Goal: Check status: Check status

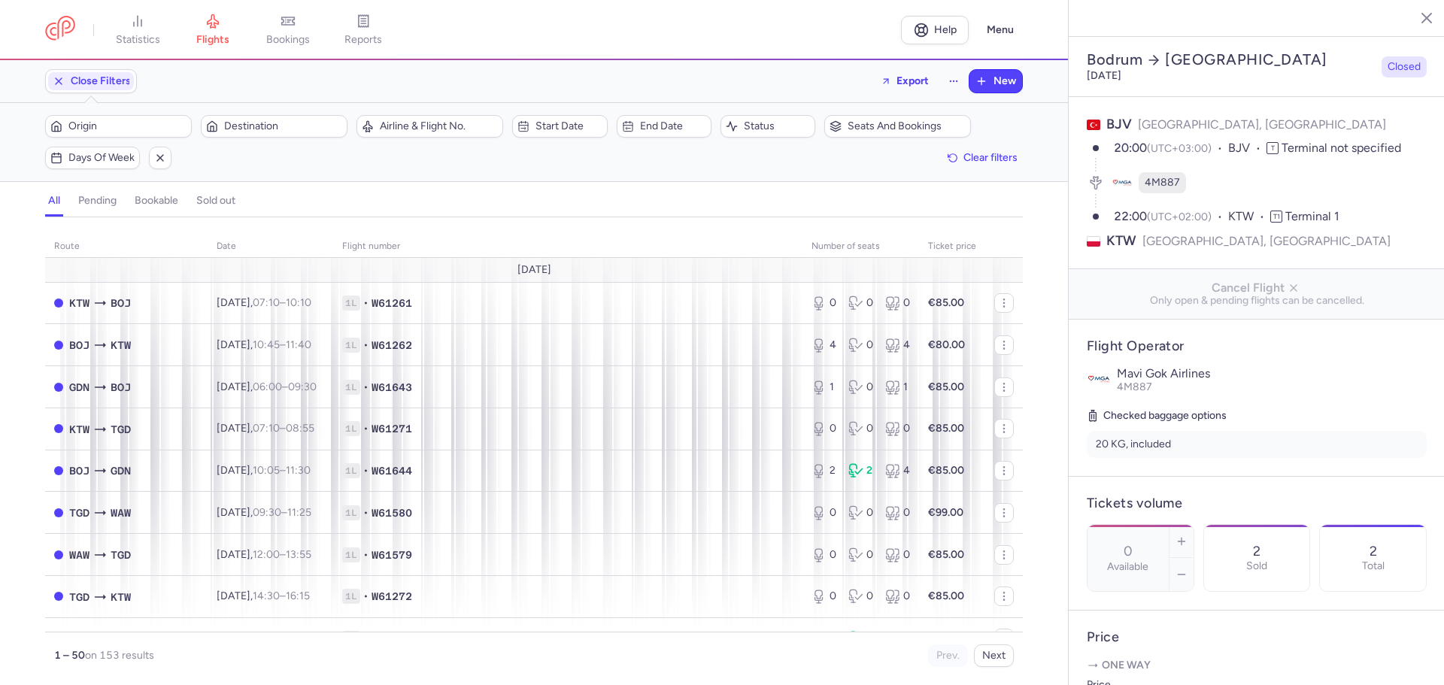
select select "days"
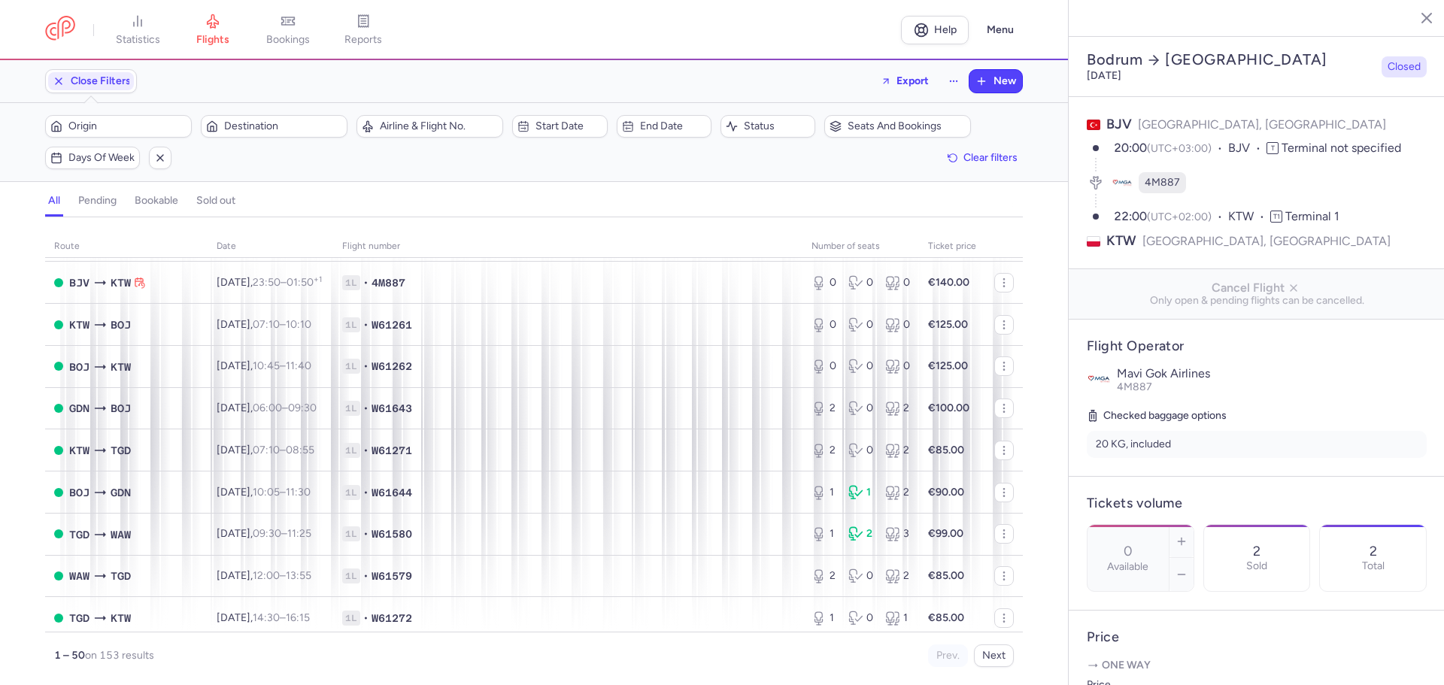
scroll to position [1747, 0]
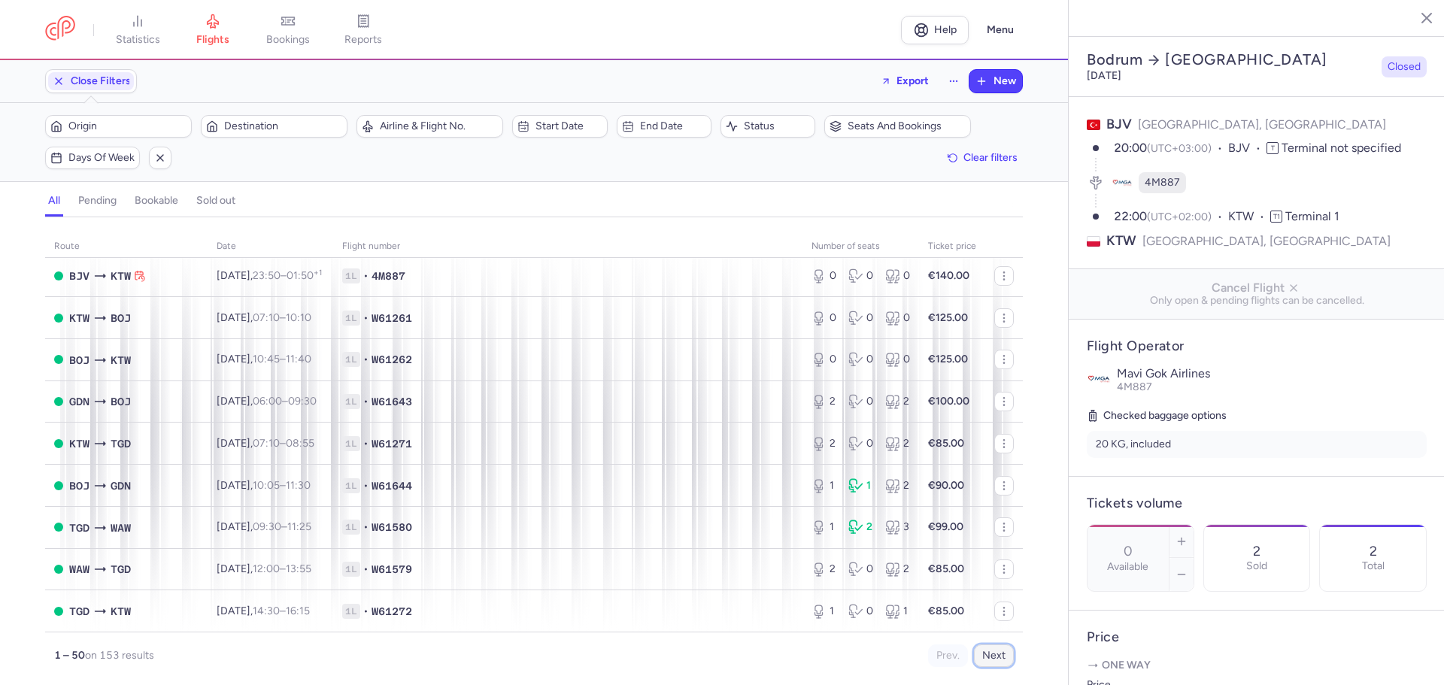
click at [996, 657] on button "Next" at bounding box center [994, 656] width 40 height 23
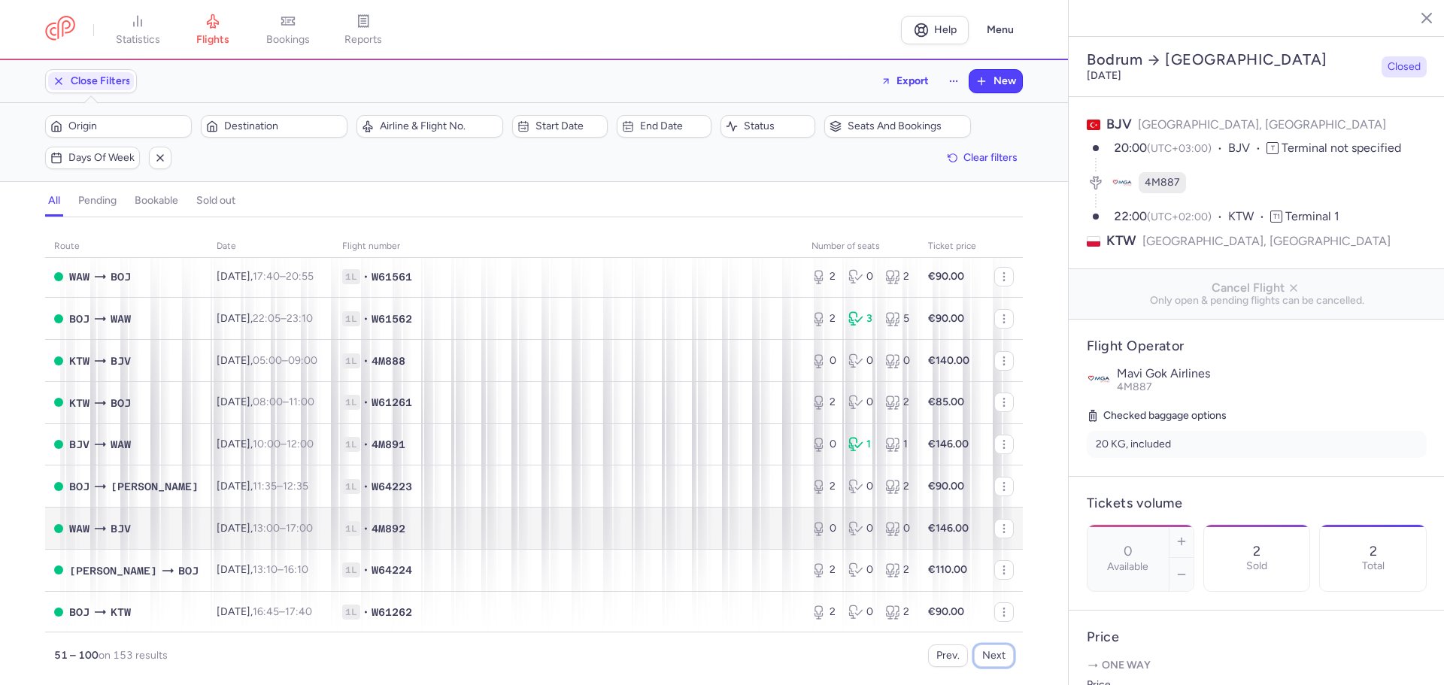
scroll to position [0, 0]
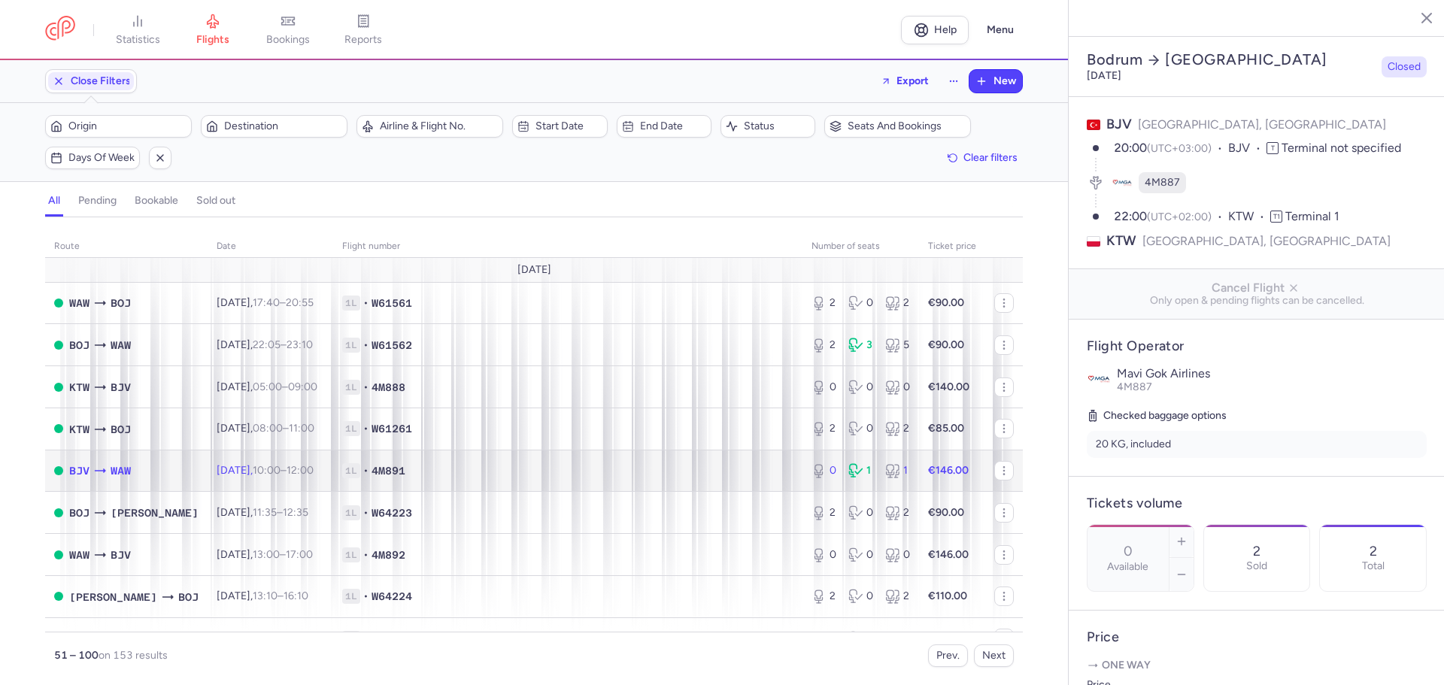
click at [532, 478] on span "1L • 4M891" at bounding box center [567, 470] width 451 height 15
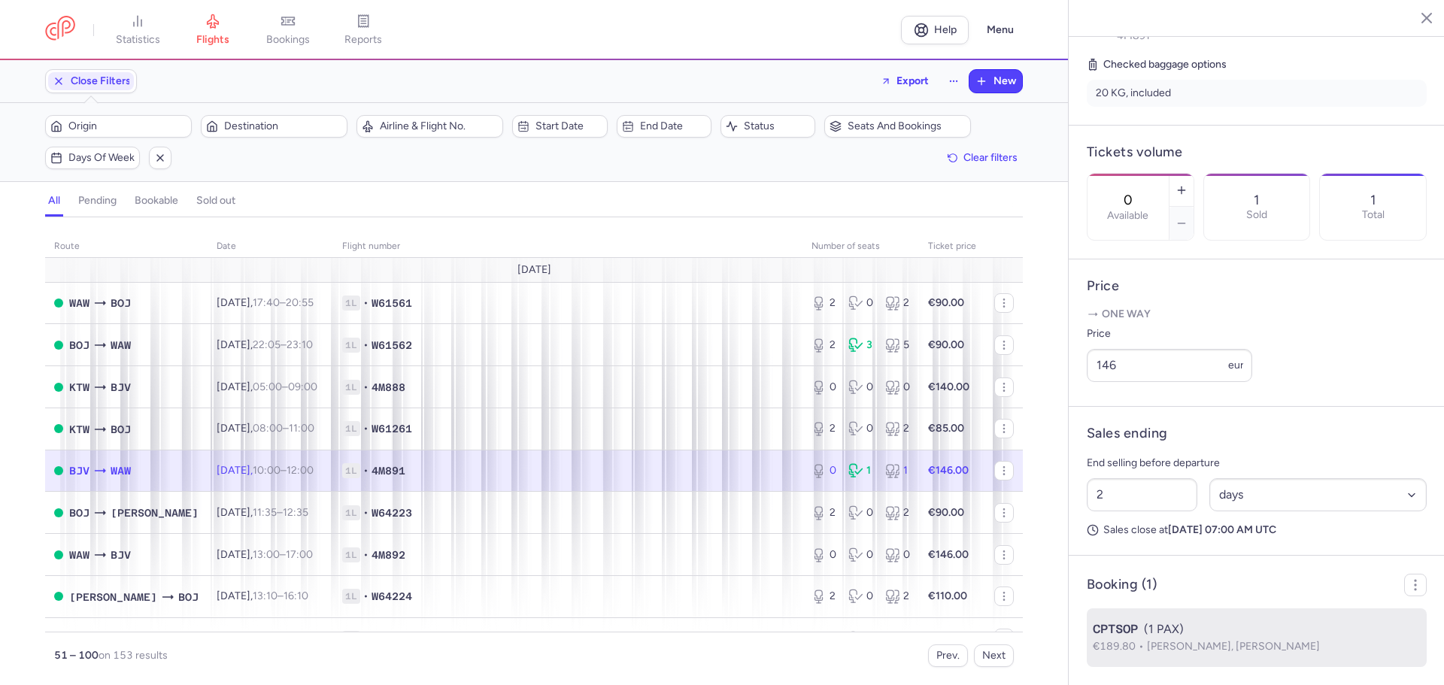
scroll to position [391, 0]
click at [1210, 648] on span "[PERSON_NAME], [PERSON_NAME]" at bounding box center [1233, 646] width 173 height 13
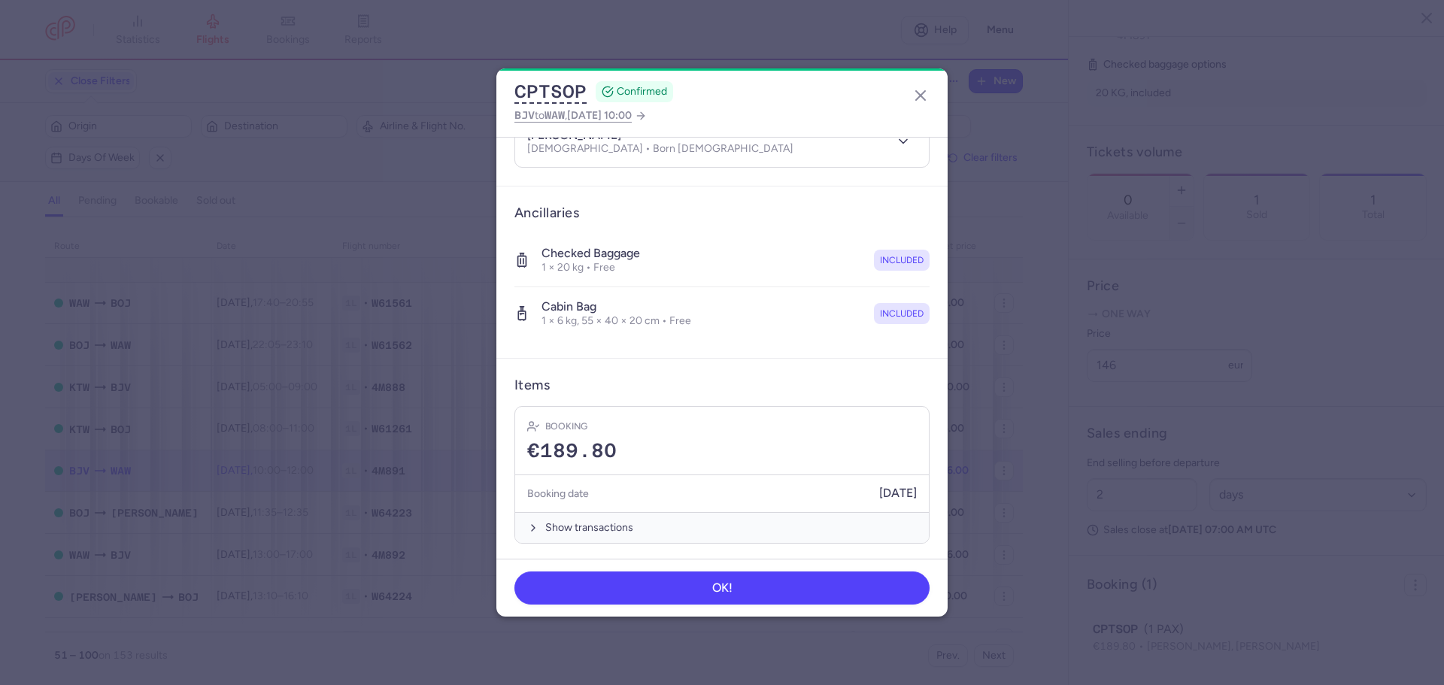
scroll to position [323, 0]
click at [922, 97] on line "button" at bounding box center [920, 95] width 9 height 9
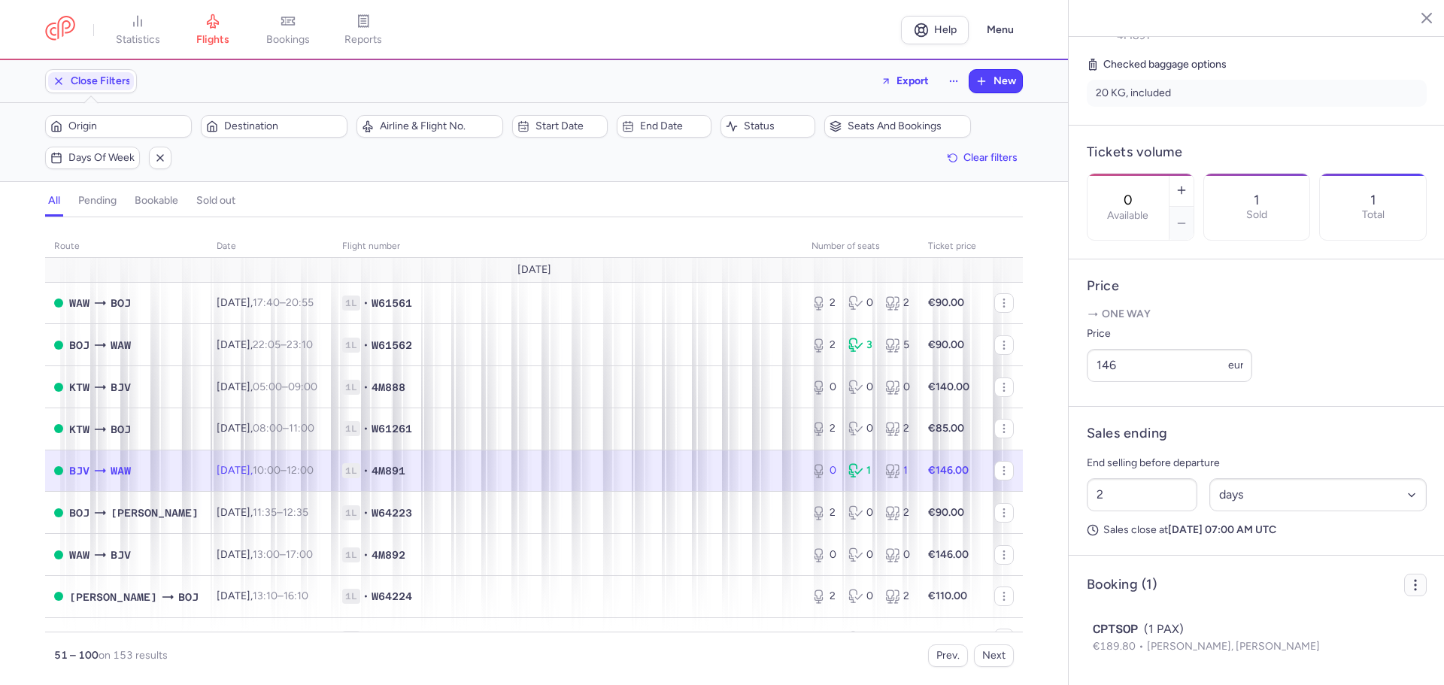
click at [1408, 582] on icon "button" at bounding box center [1415, 585] width 15 height 15
click at [1408, 580] on icon "button" at bounding box center [1415, 585] width 15 height 15
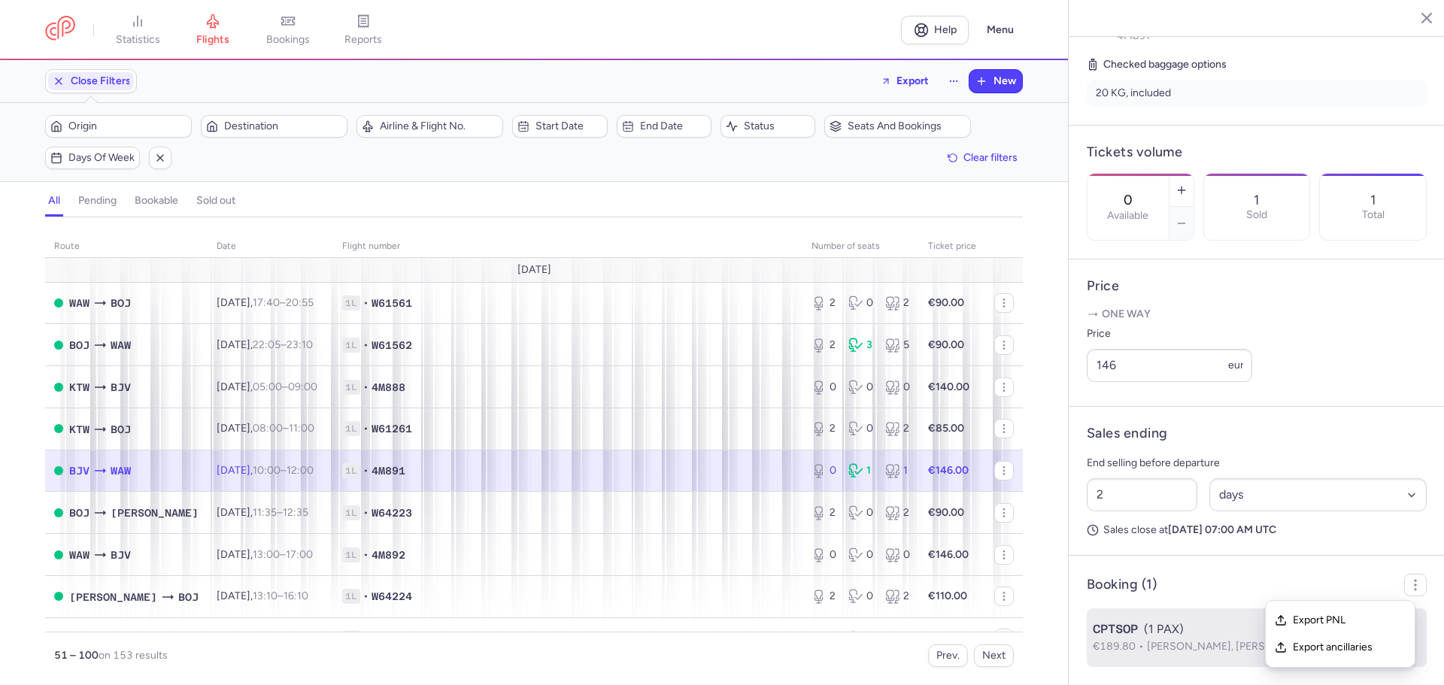
click at [1172, 646] on span "[PERSON_NAME], [PERSON_NAME]" at bounding box center [1233, 646] width 173 height 13
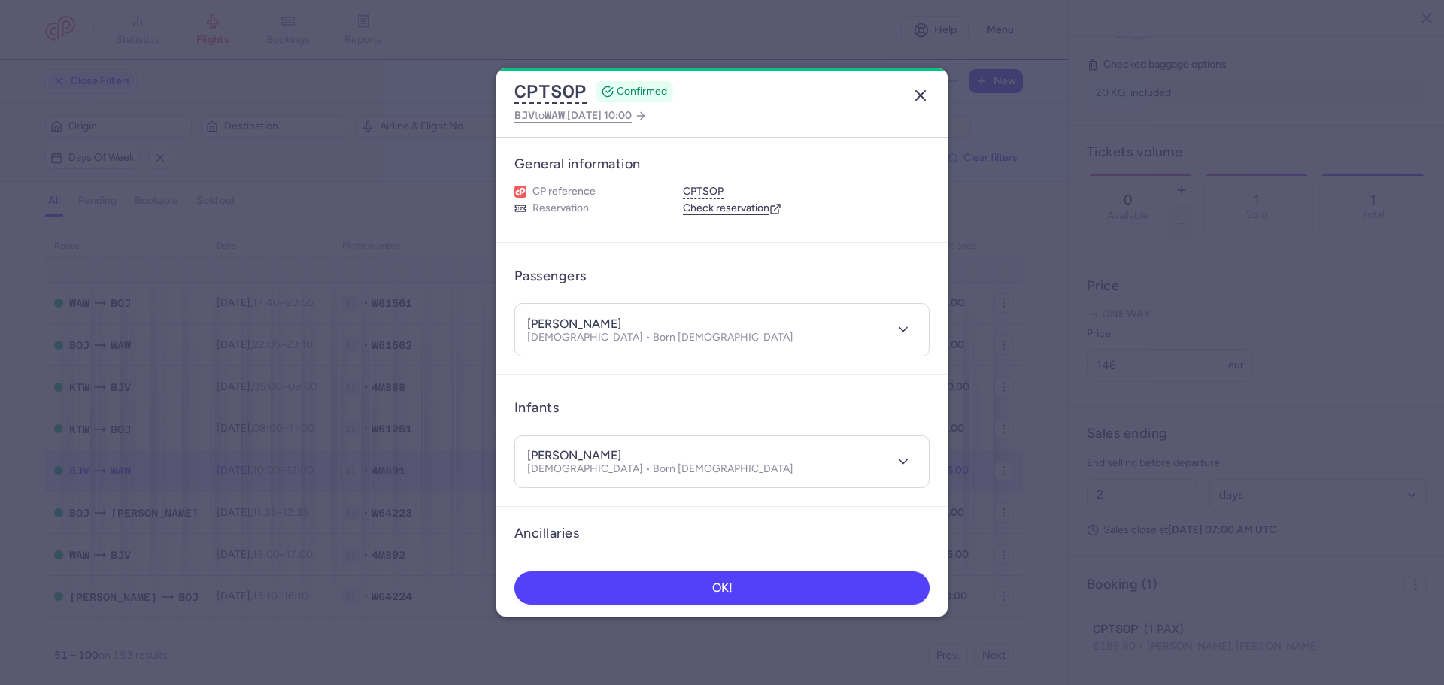
click at [924, 93] on line "button" at bounding box center [920, 95] width 9 height 9
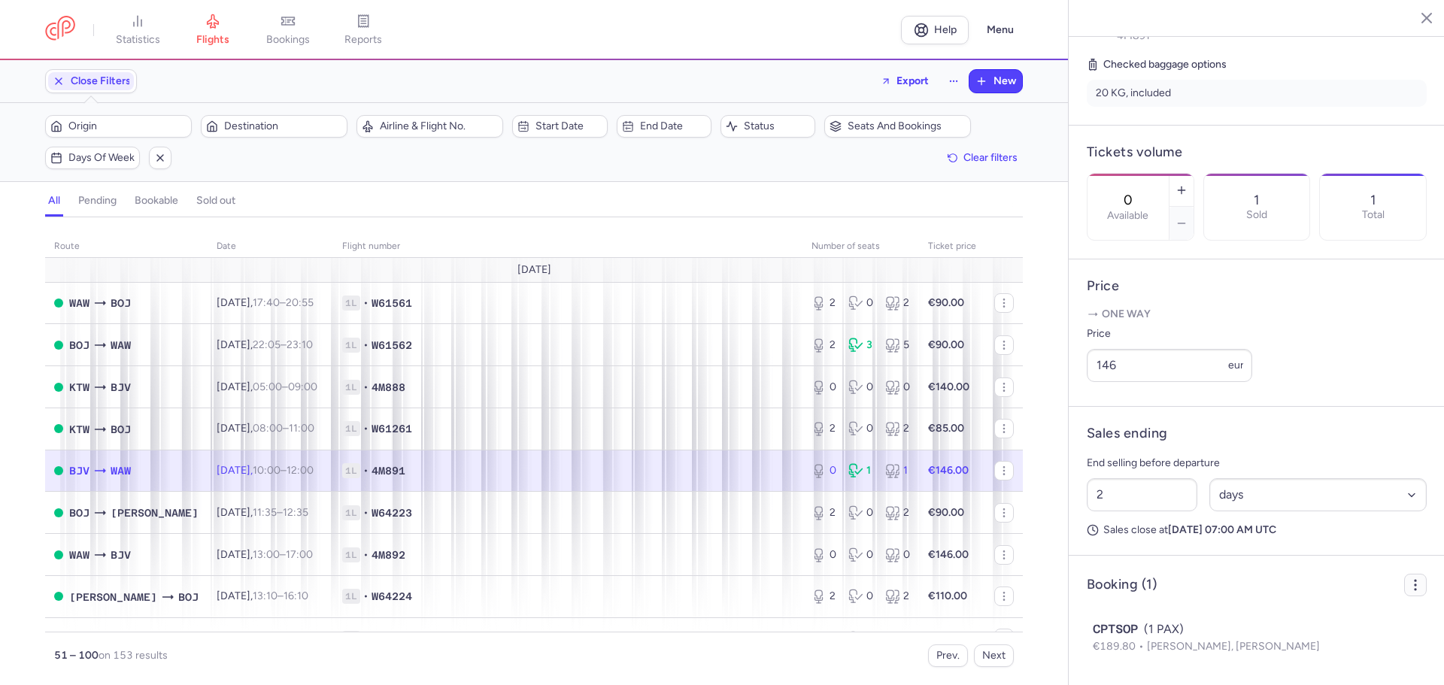
click at [1408, 584] on icon "button" at bounding box center [1415, 585] width 15 height 15
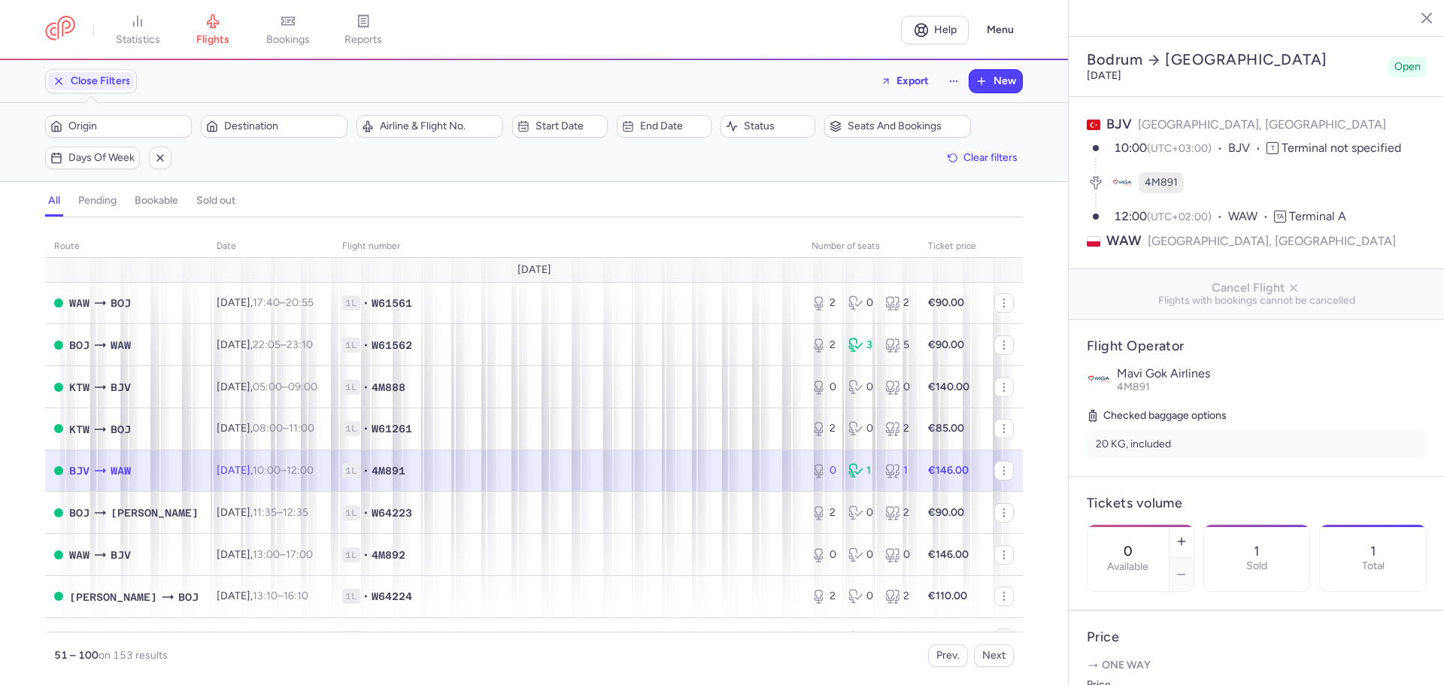
click at [812, 478] on icon at bounding box center [819, 470] width 15 height 15
click at [701, 472] on span "1L • 4M891" at bounding box center [567, 470] width 451 height 15
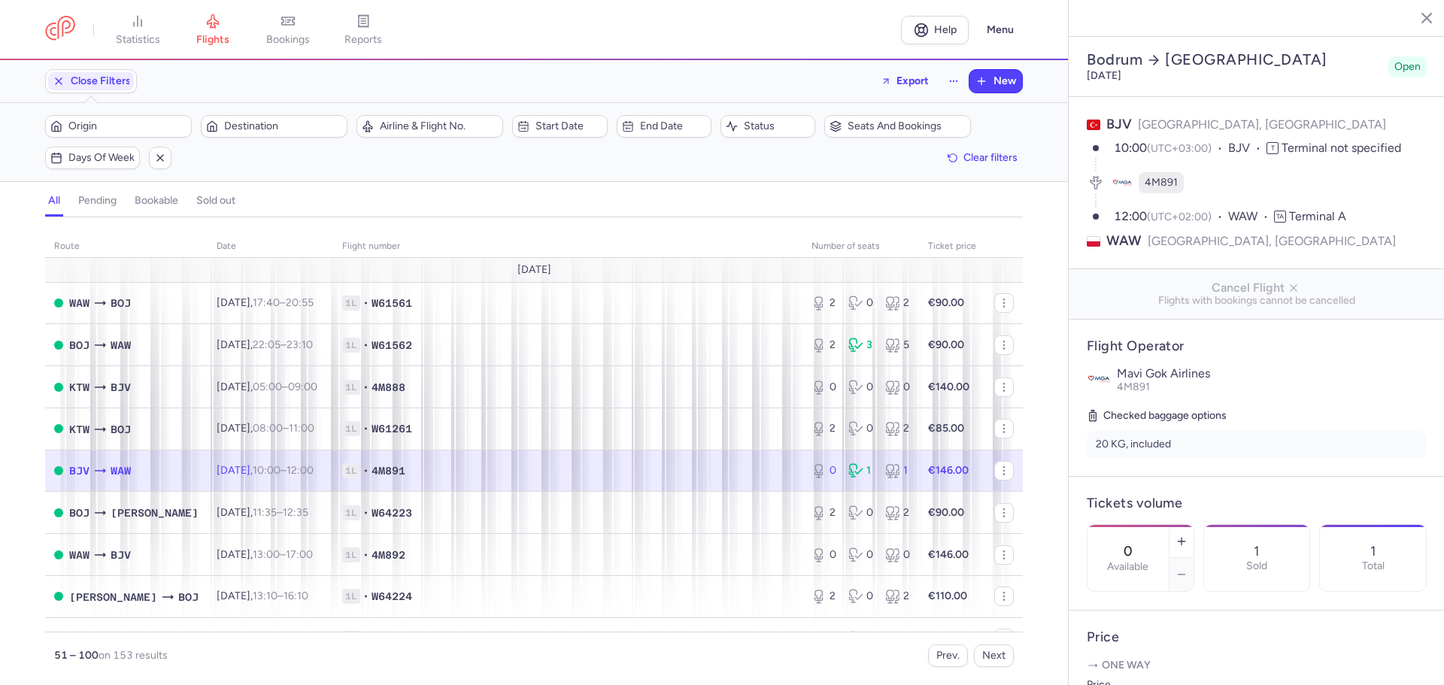
click at [701, 472] on span "1L • 4M891" at bounding box center [567, 470] width 451 height 15
click at [701, 471] on span "1L • 4M891" at bounding box center [567, 470] width 451 height 15
click at [701, 472] on span "1L • 4M891" at bounding box center [567, 470] width 451 height 15
click at [1003, 468] on circle "button" at bounding box center [1003, 467] width 1 height 1
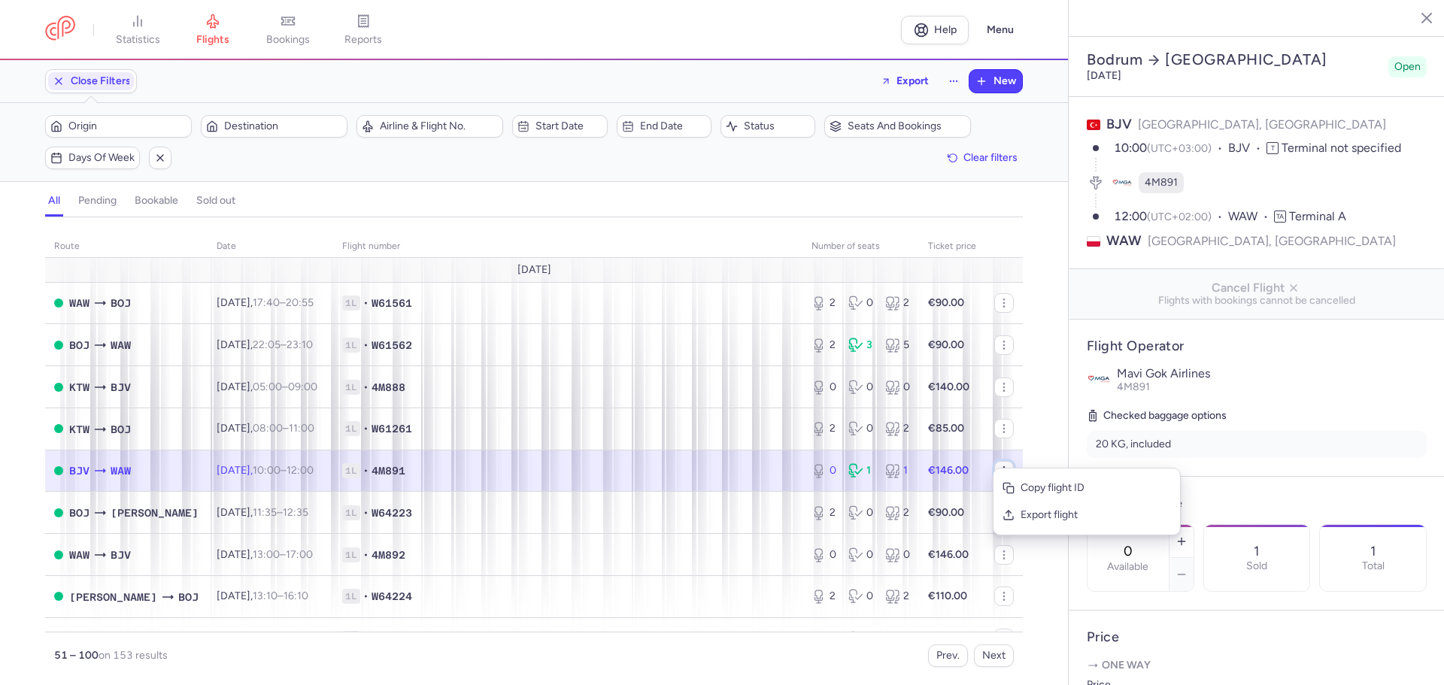
click at [1003, 468] on circle "button" at bounding box center [1003, 467] width 1 height 1
click at [1310, 549] on div "1 Sold" at bounding box center [1257, 558] width 106 height 66
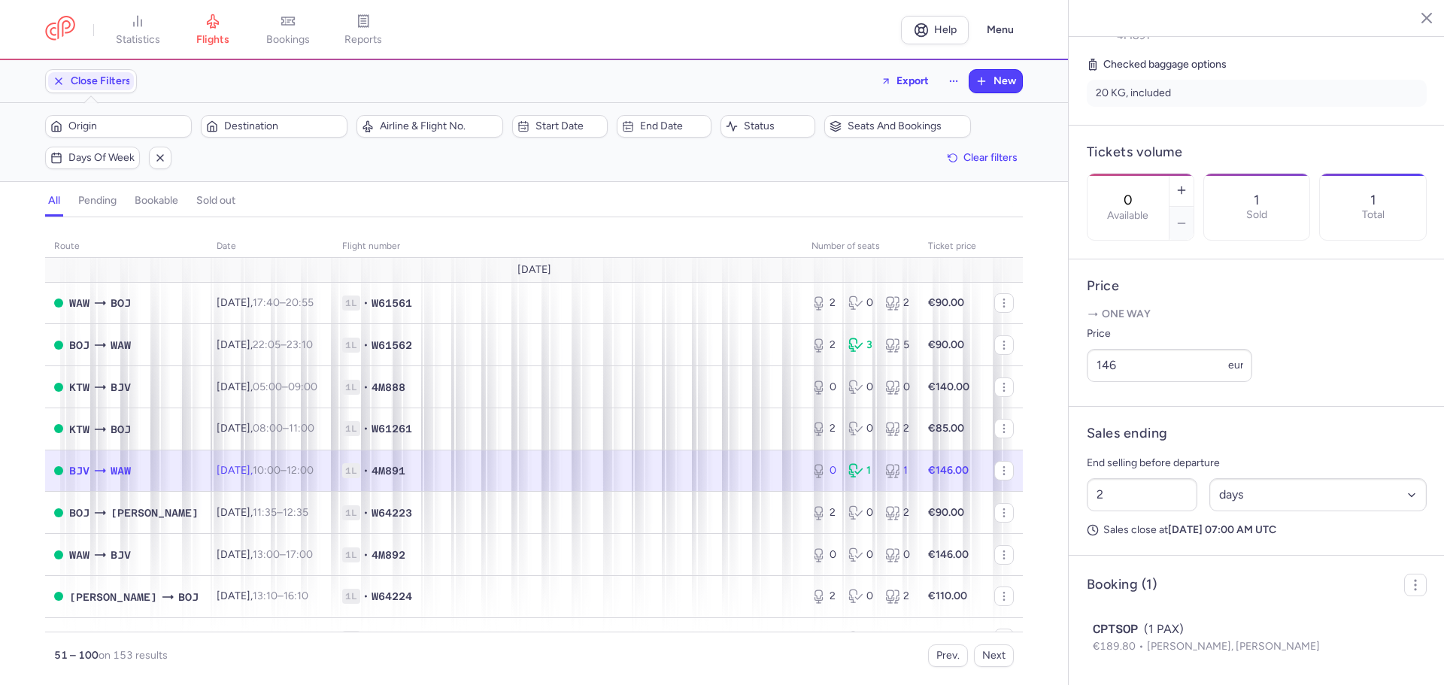
scroll to position [391, 0]
click at [1408, 580] on icon "button" at bounding box center [1415, 585] width 15 height 15
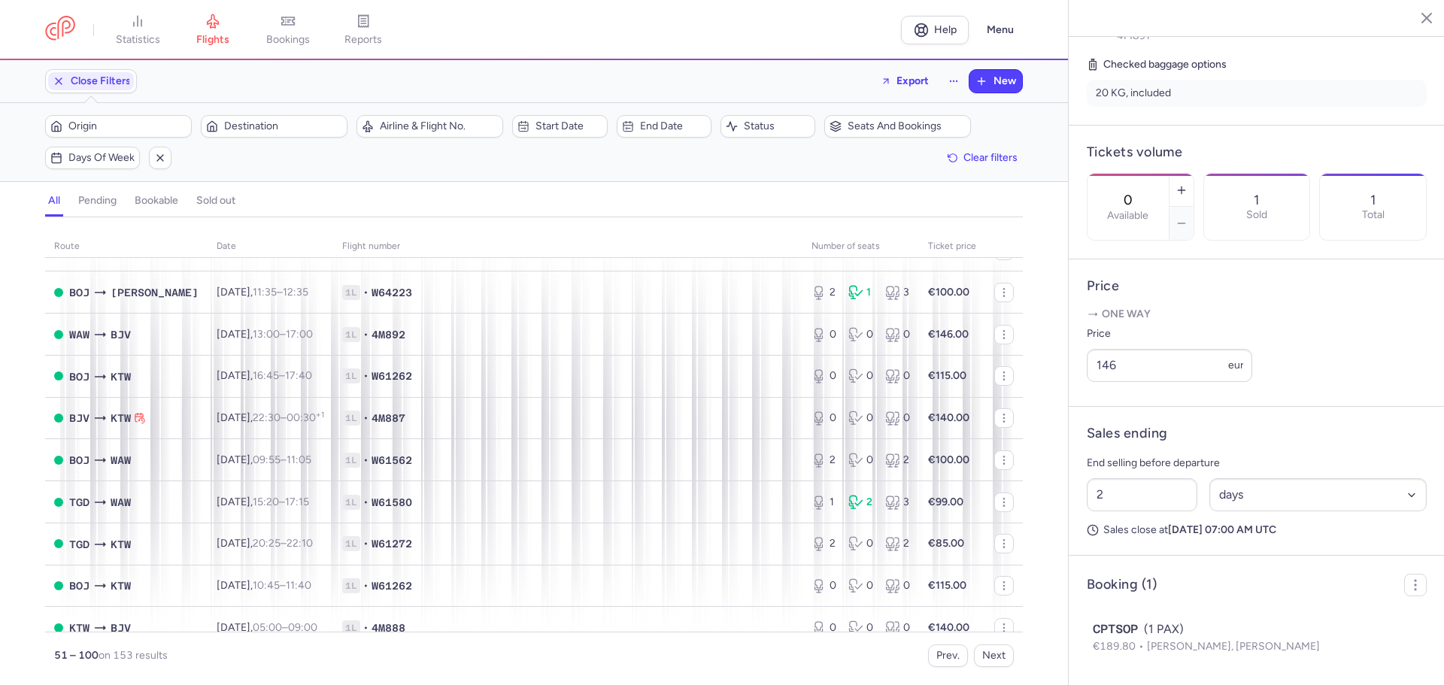
scroll to position [1747, 0]
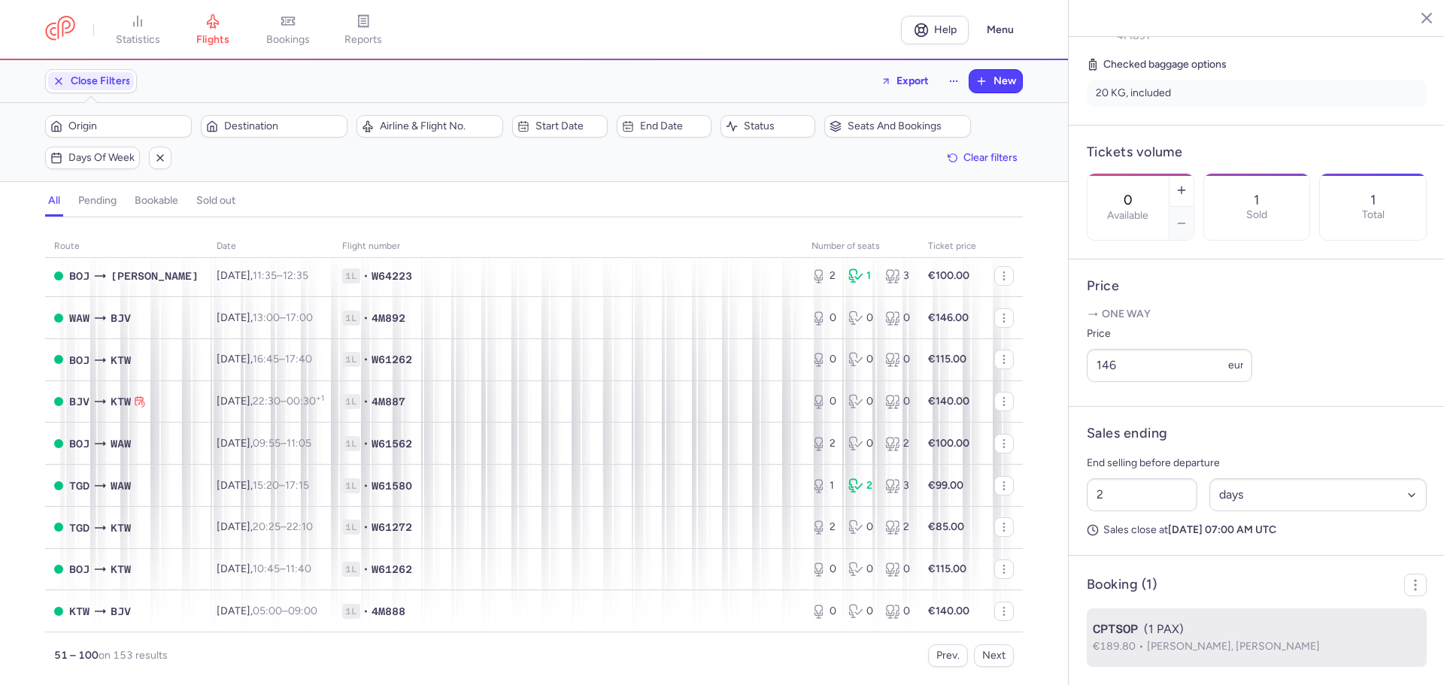
click at [1294, 633] on div "CPTSOP (1 PAX)" at bounding box center [1257, 630] width 328 height 18
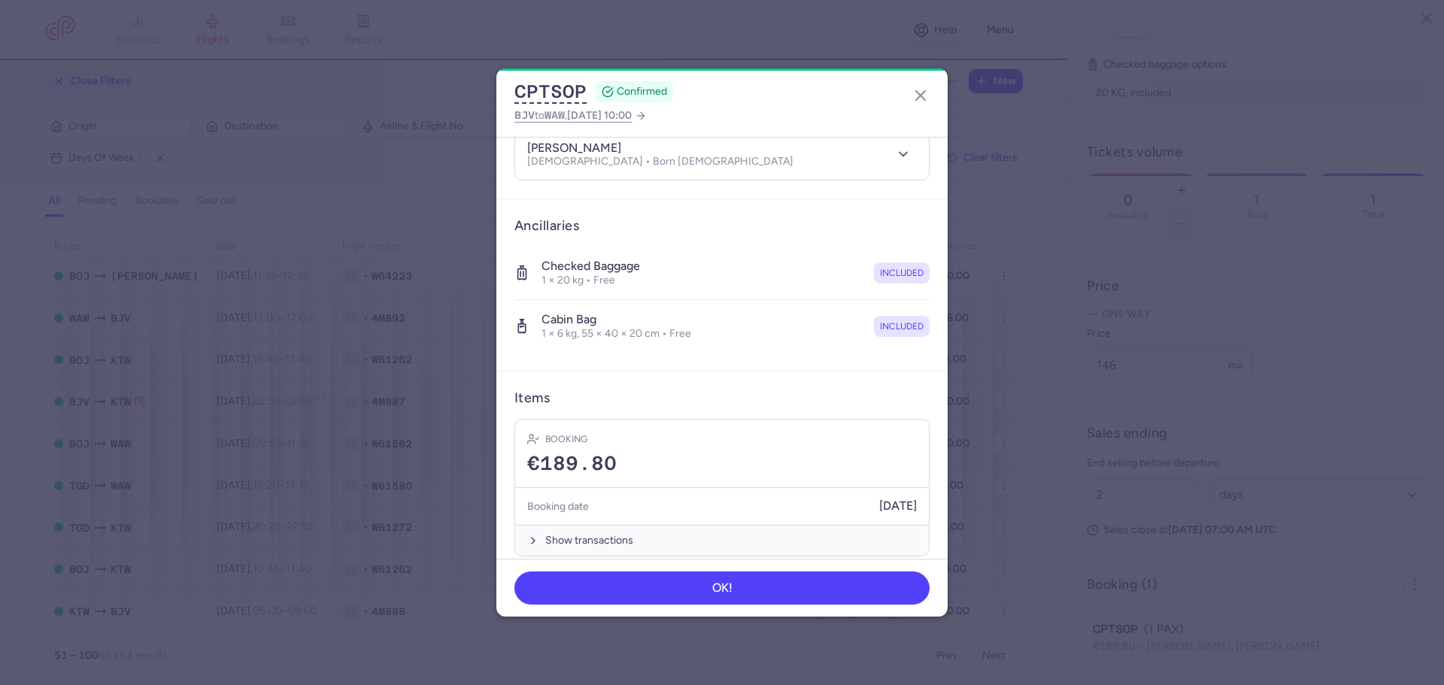
scroll to position [323, 0]
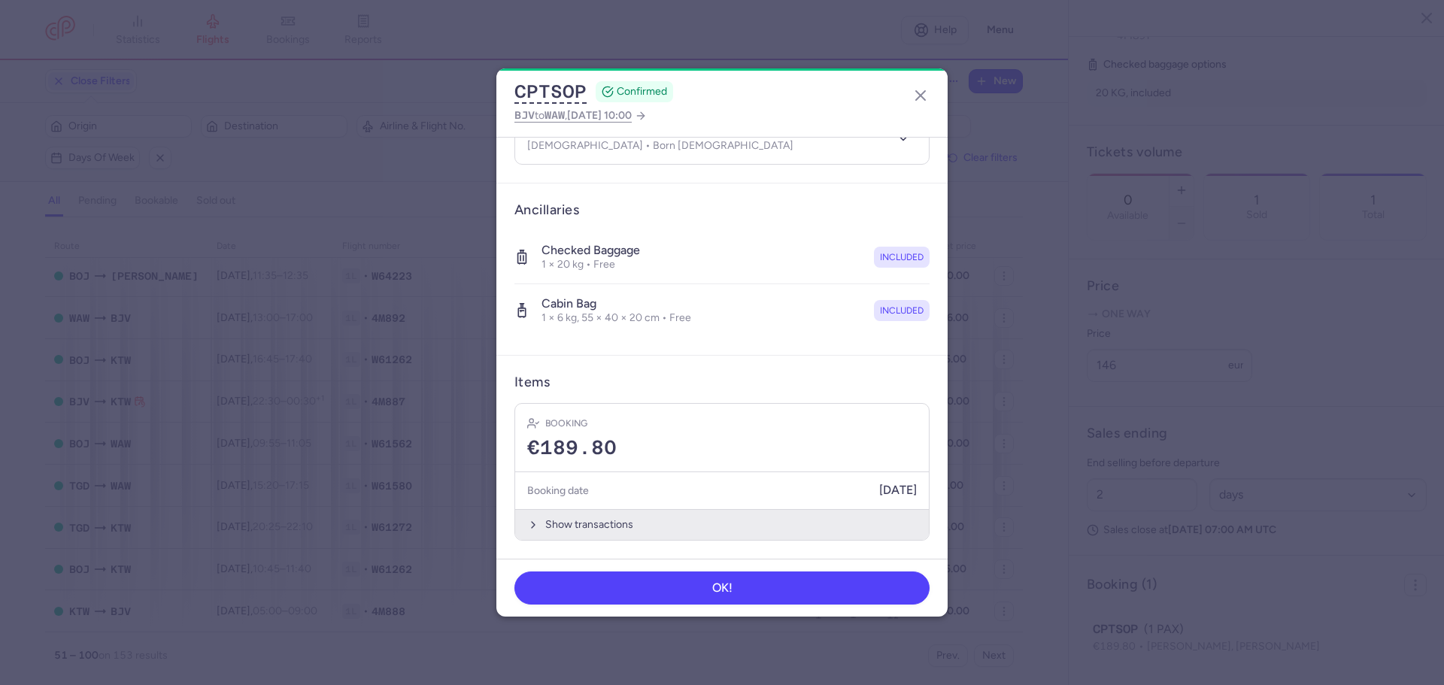
click at [648, 530] on button "Show transactions" at bounding box center [722, 524] width 414 height 31
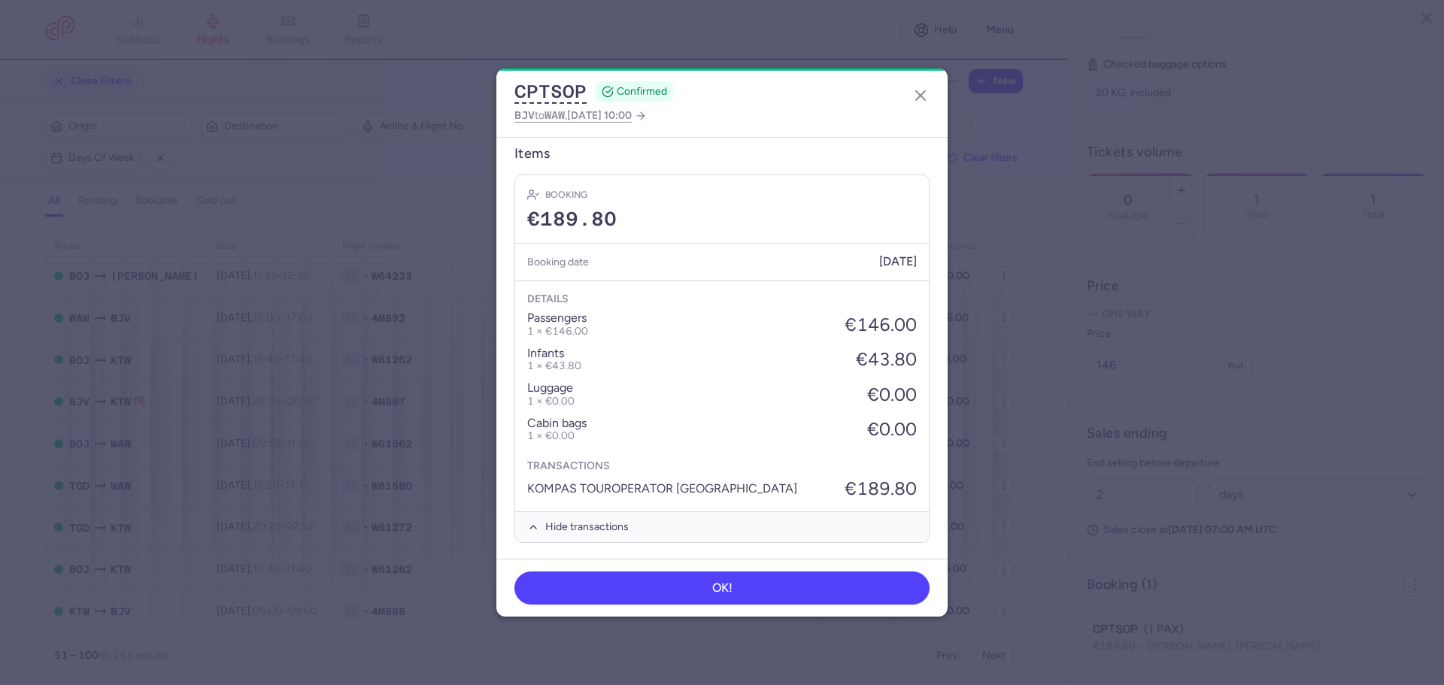
scroll to position [554, 0]
click at [733, 599] on button "OK!" at bounding box center [721, 587] width 415 height 33
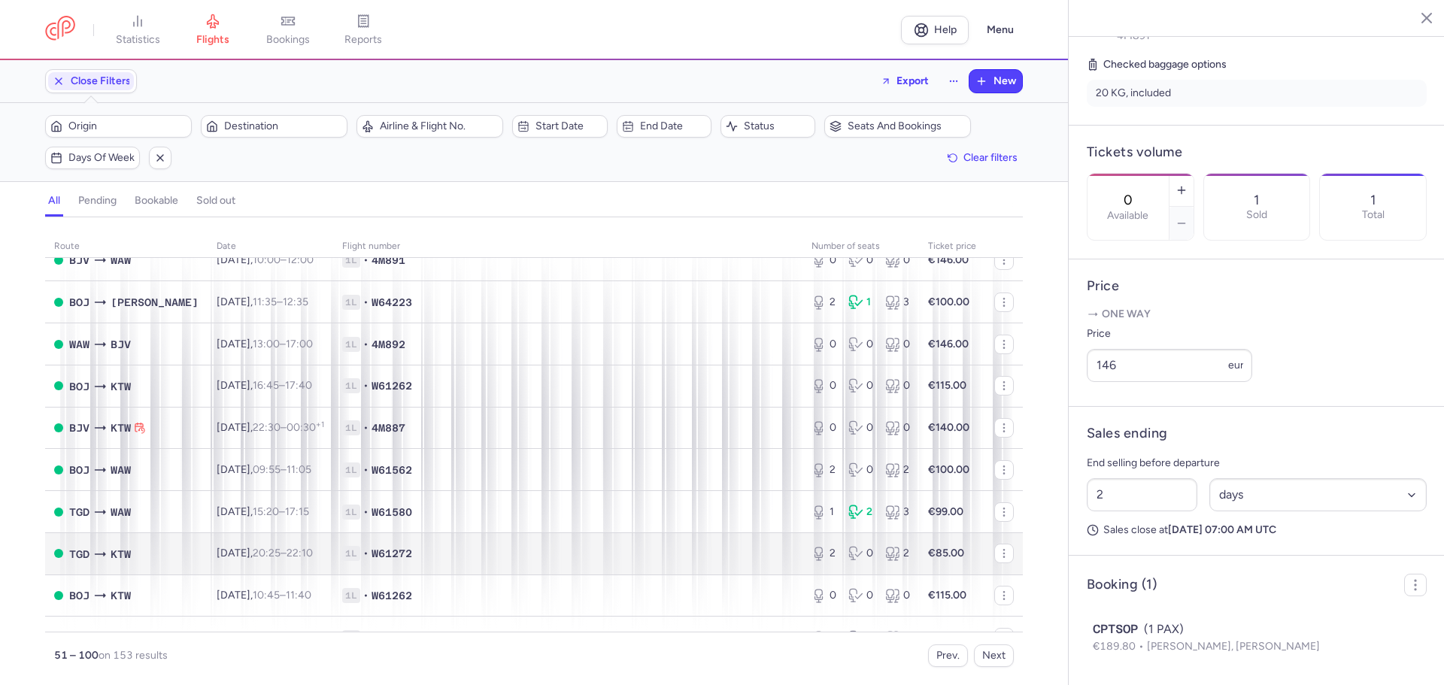
scroll to position [1747, 0]
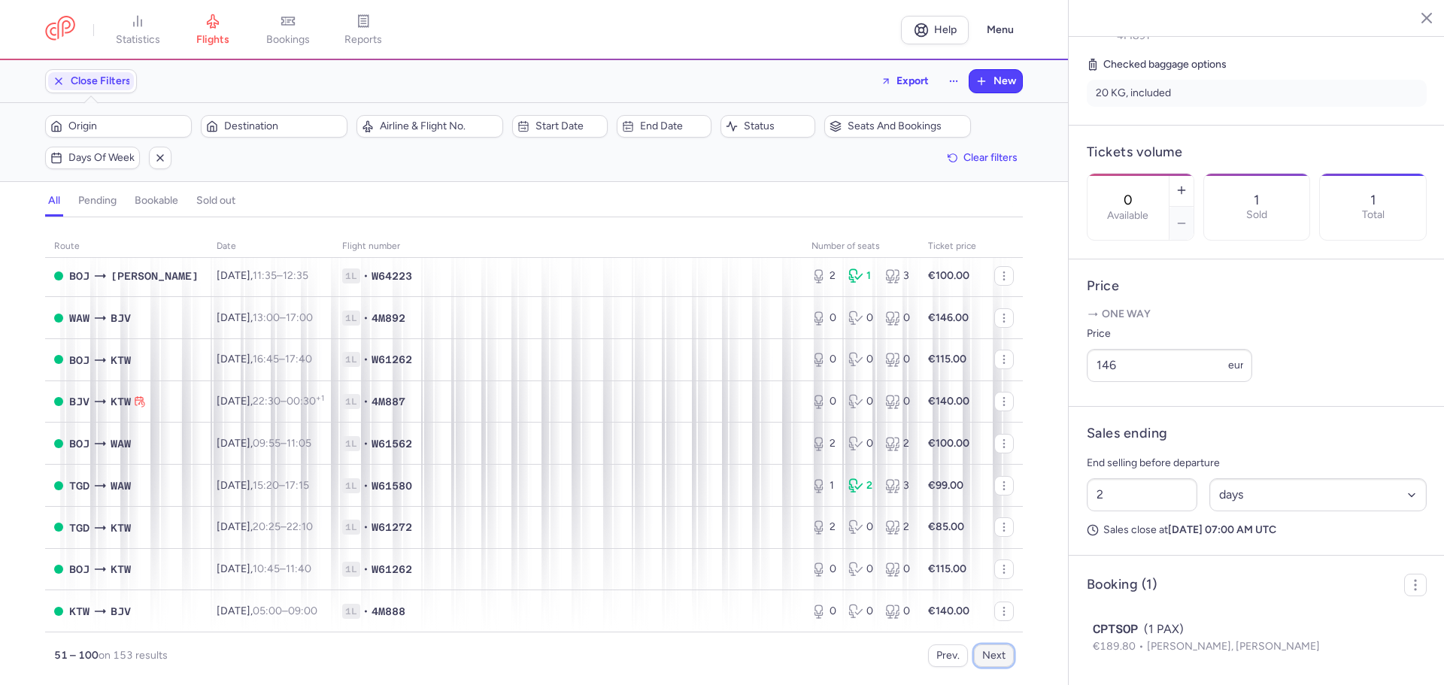
click at [976, 654] on button "Next" at bounding box center [994, 656] width 40 height 23
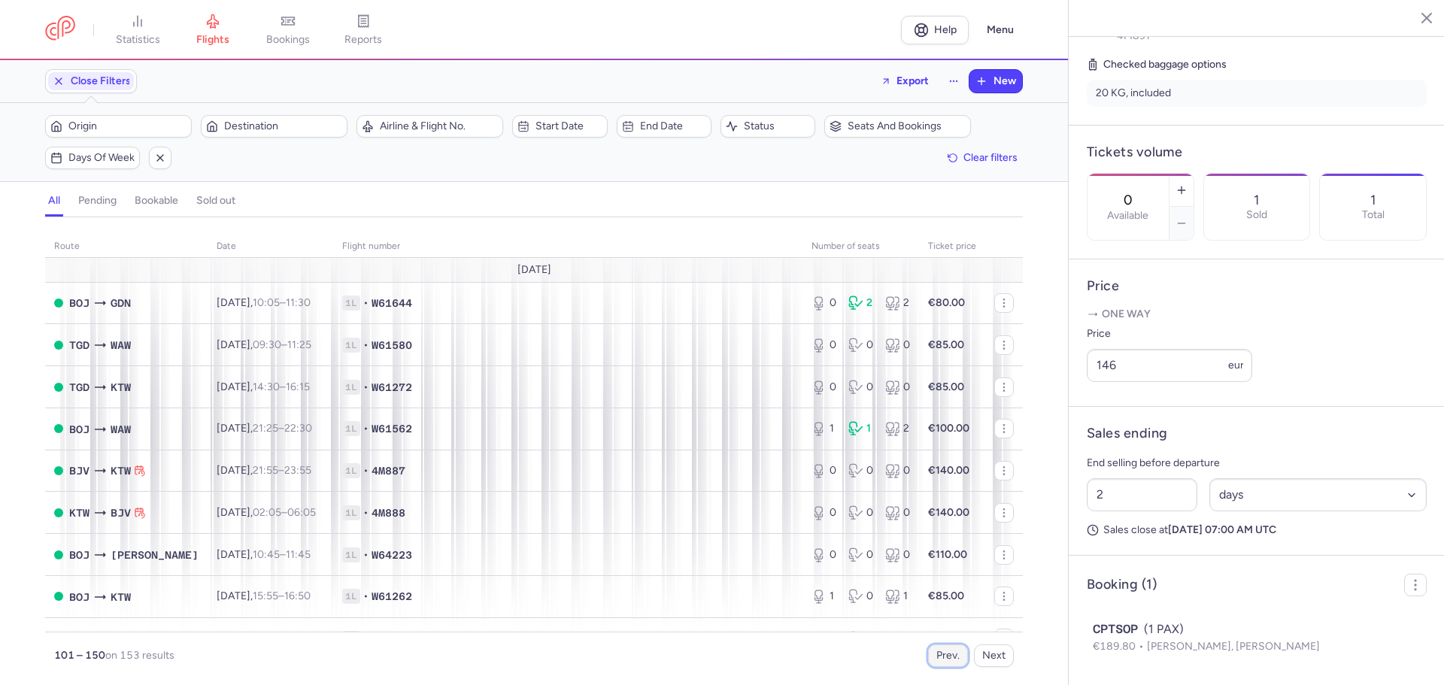
click at [938, 654] on button "Prev." at bounding box center [948, 656] width 40 height 23
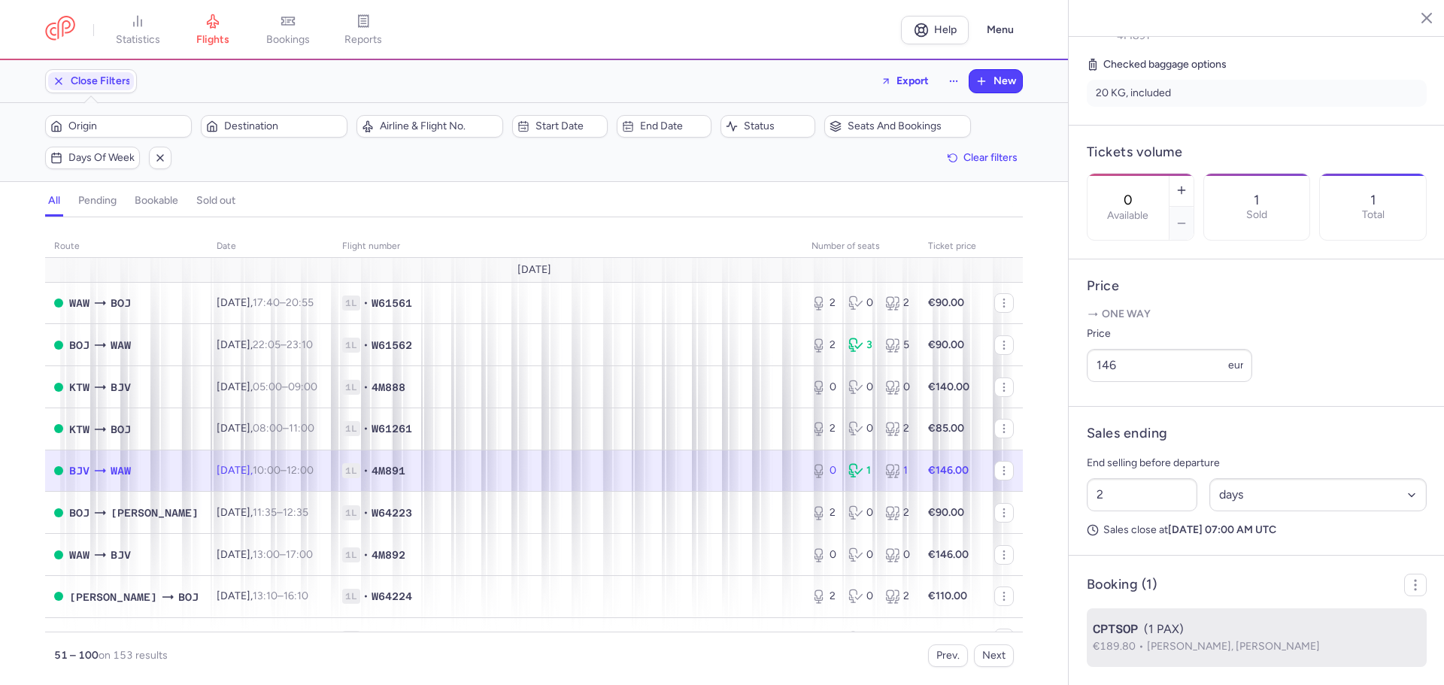
click at [1217, 637] on div "CPTSOP (1 PAX)" at bounding box center [1257, 630] width 328 height 18
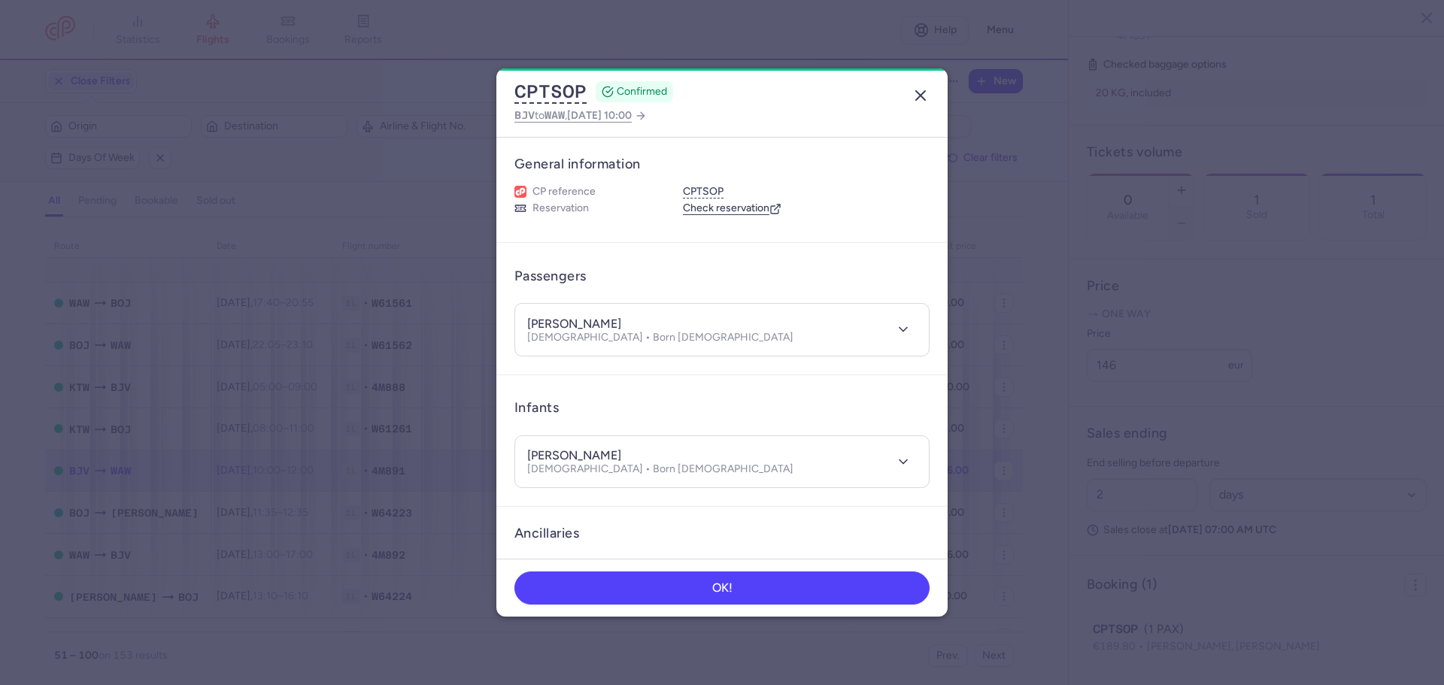
click at [928, 100] on icon "button" at bounding box center [921, 95] width 18 height 18
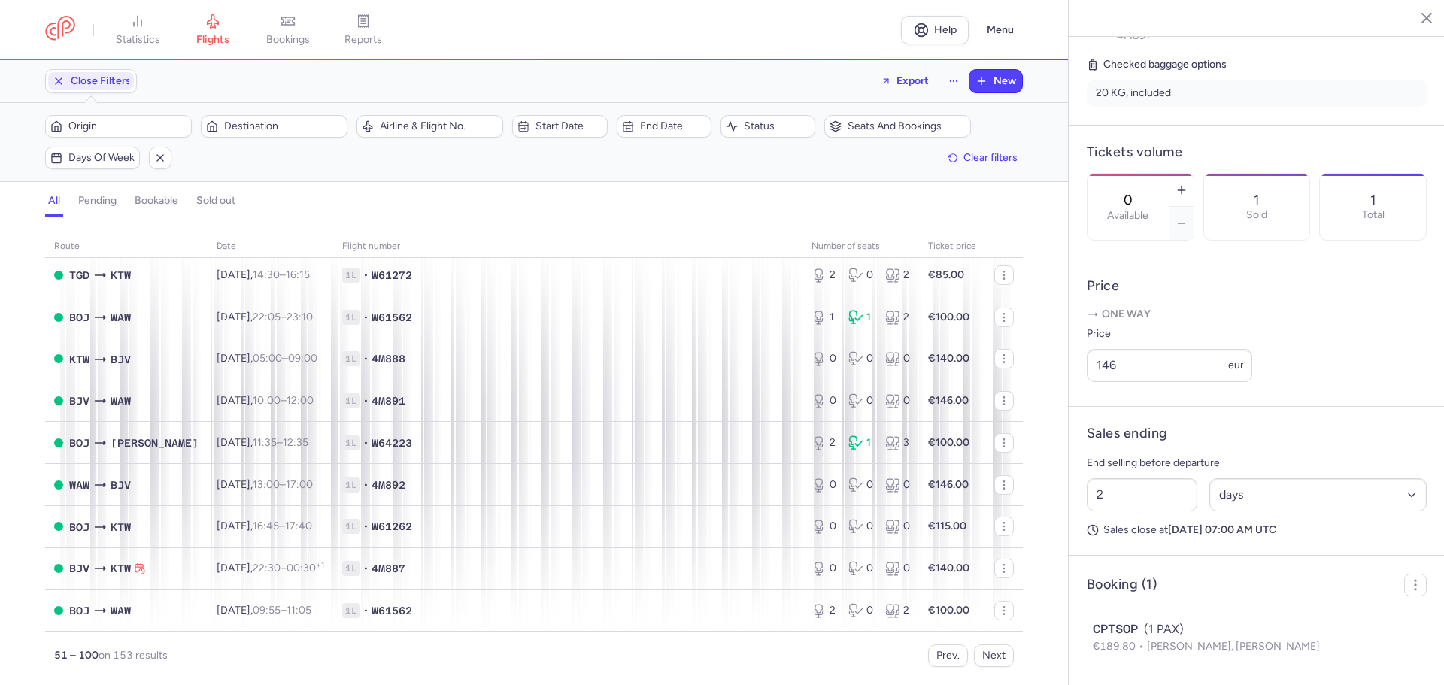
scroll to position [1747, 0]
click at [1006, 653] on button "Next" at bounding box center [994, 656] width 40 height 23
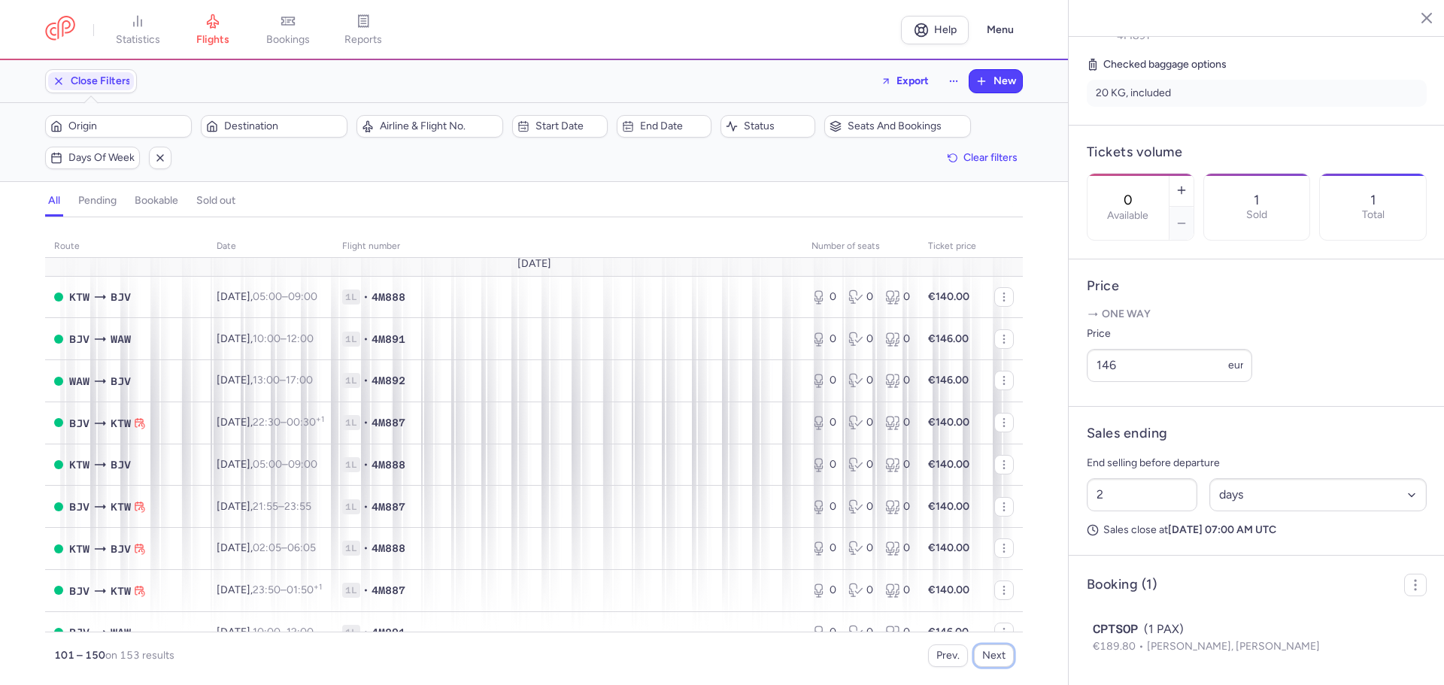
scroll to position [1796, 0]
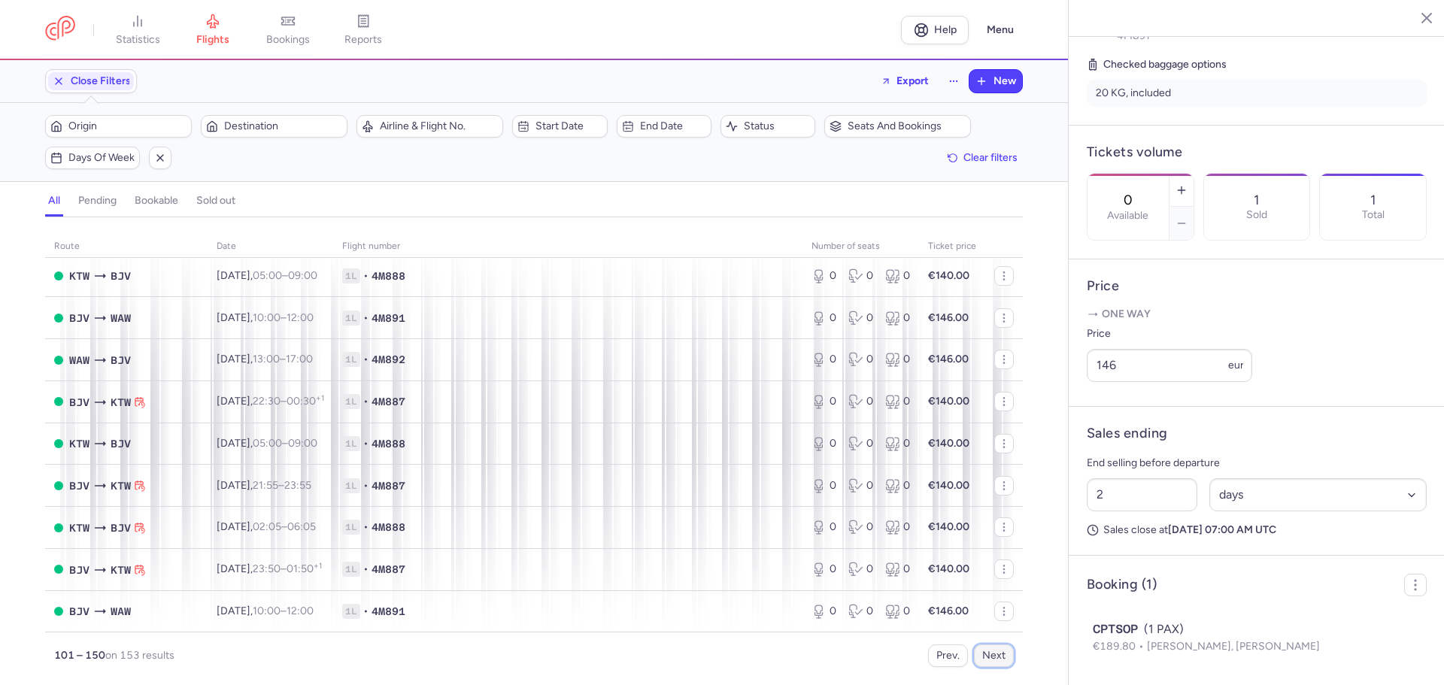
click at [997, 650] on button "Next" at bounding box center [994, 656] width 40 height 23
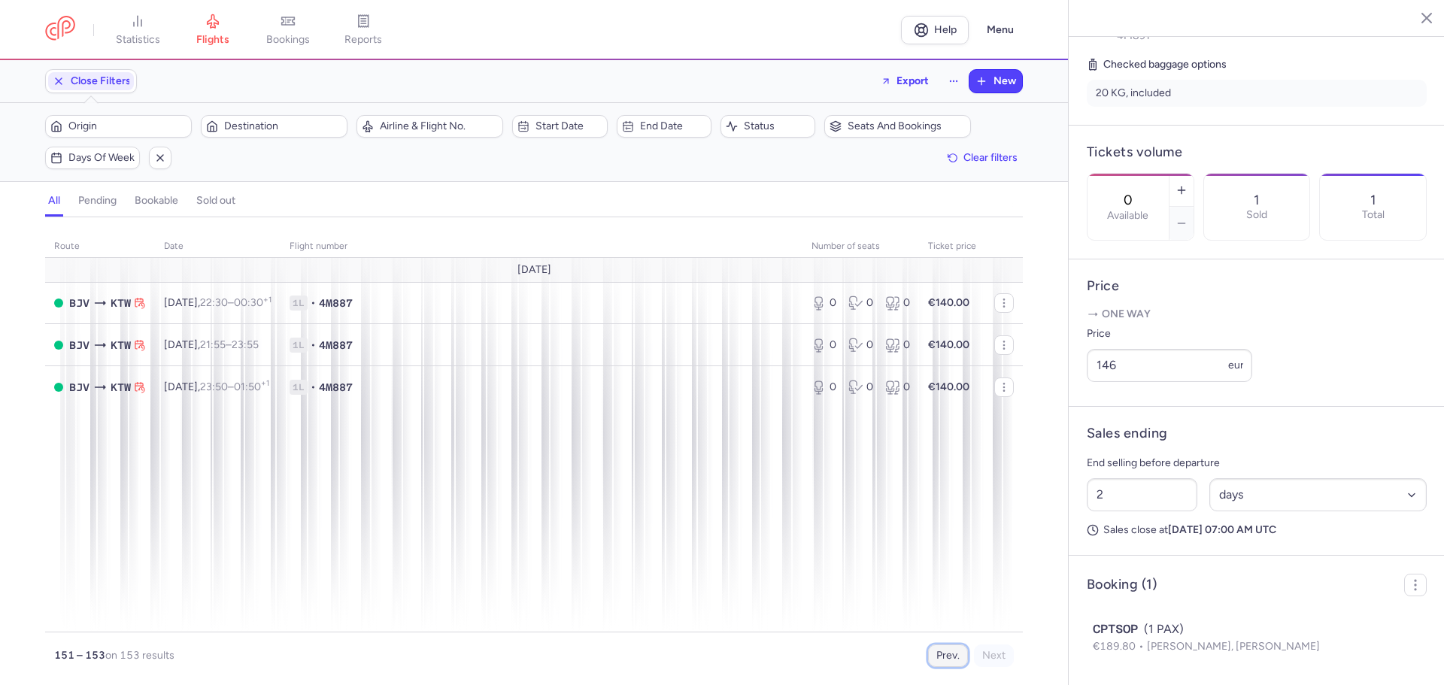
click at [952, 656] on button "Prev." at bounding box center [948, 656] width 40 height 23
